Goal: Find specific page/section: Find specific page/section

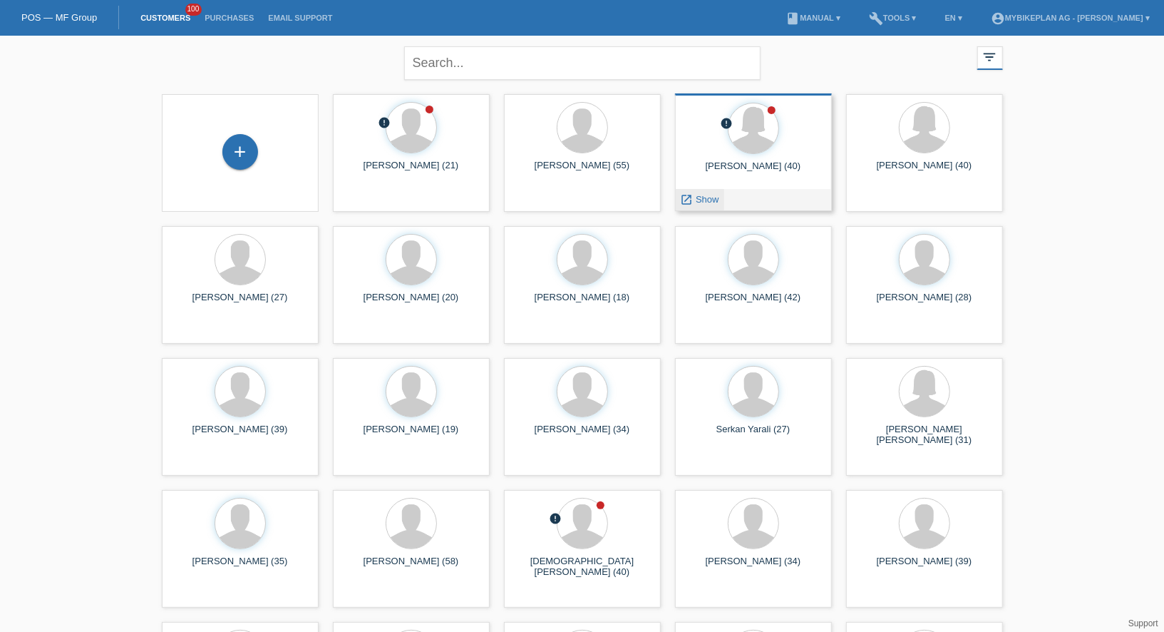
click at [700, 198] on span "Show" at bounding box center [708, 199] width 24 height 11
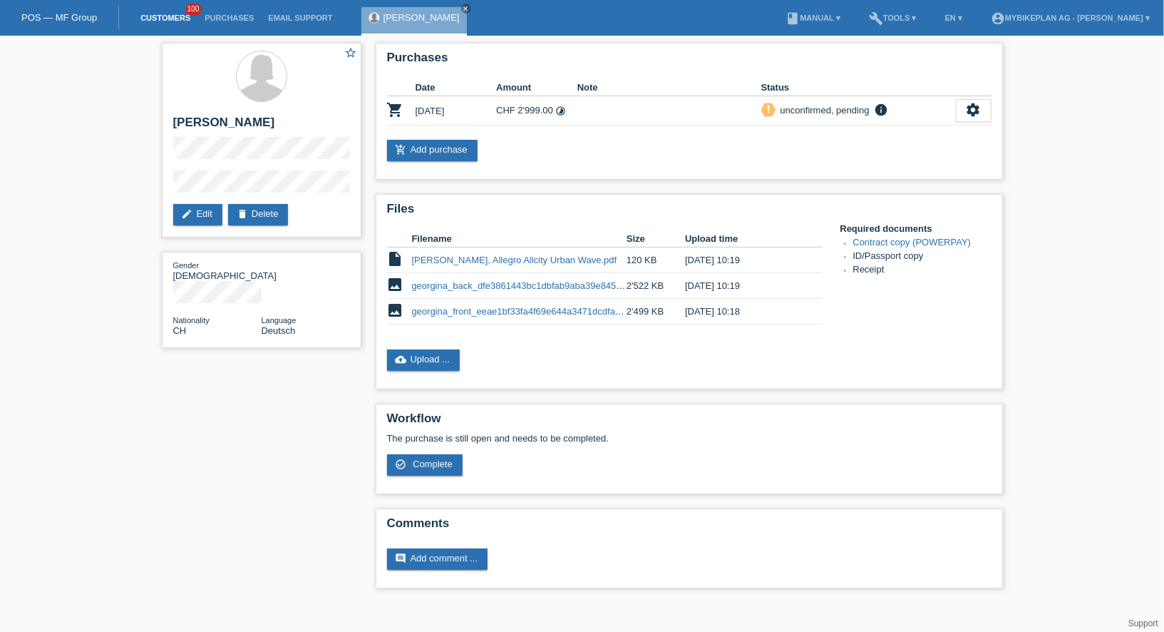
click at [153, 21] on link "Customers" at bounding box center [165, 18] width 64 height 9
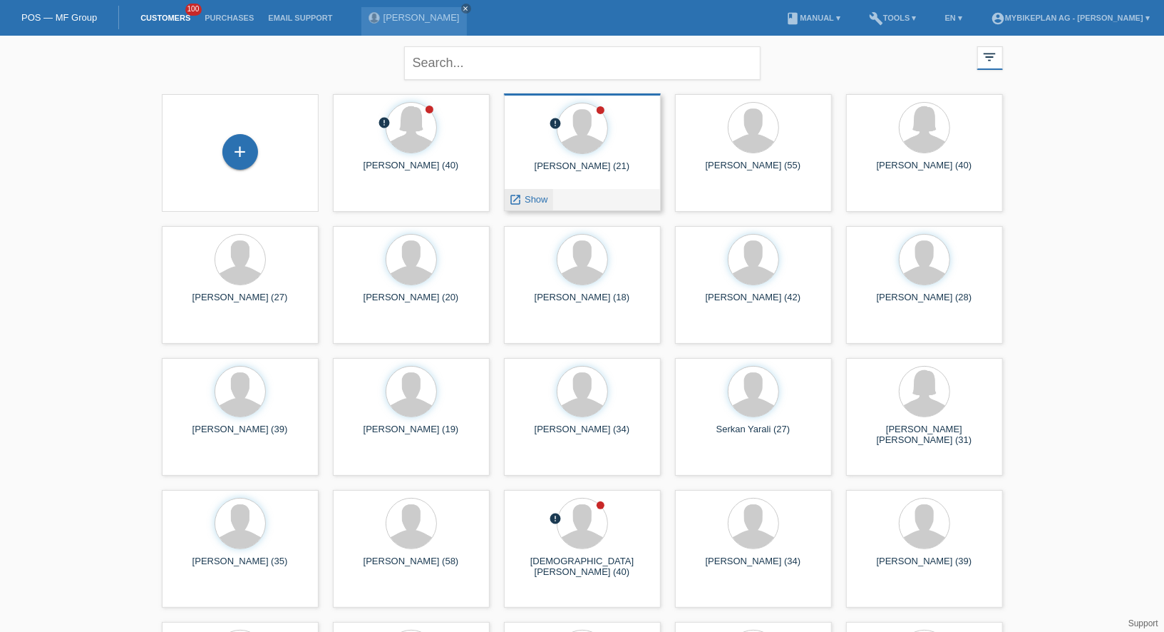
click at [547, 195] on span "Show" at bounding box center [537, 199] width 24 height 11
